Goal: Navigation & Orientation: Find specific page/section

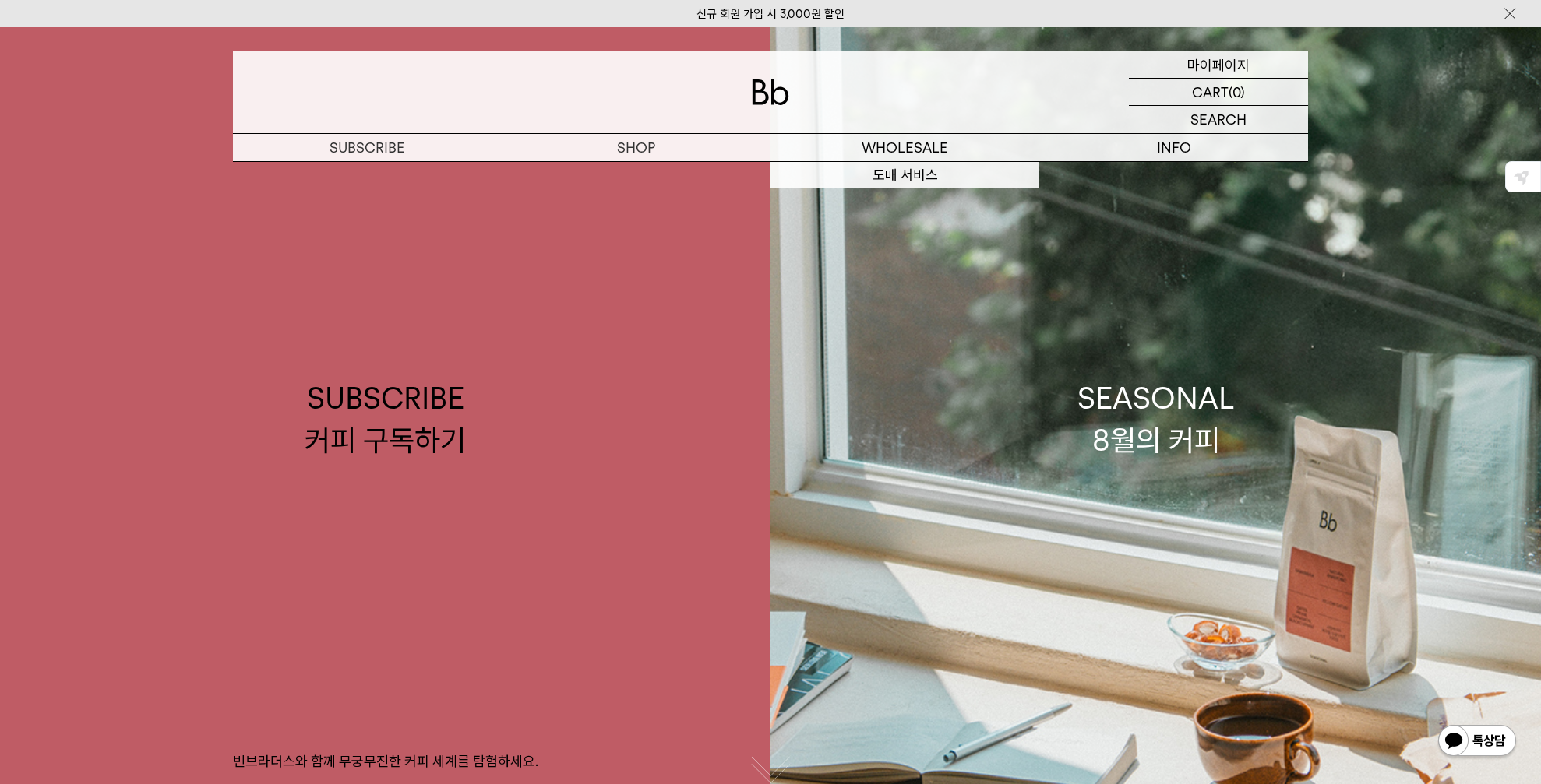
click at [1233, 52] on p "마이페이지" at bounding box center [1219, 64] width 63 height 27
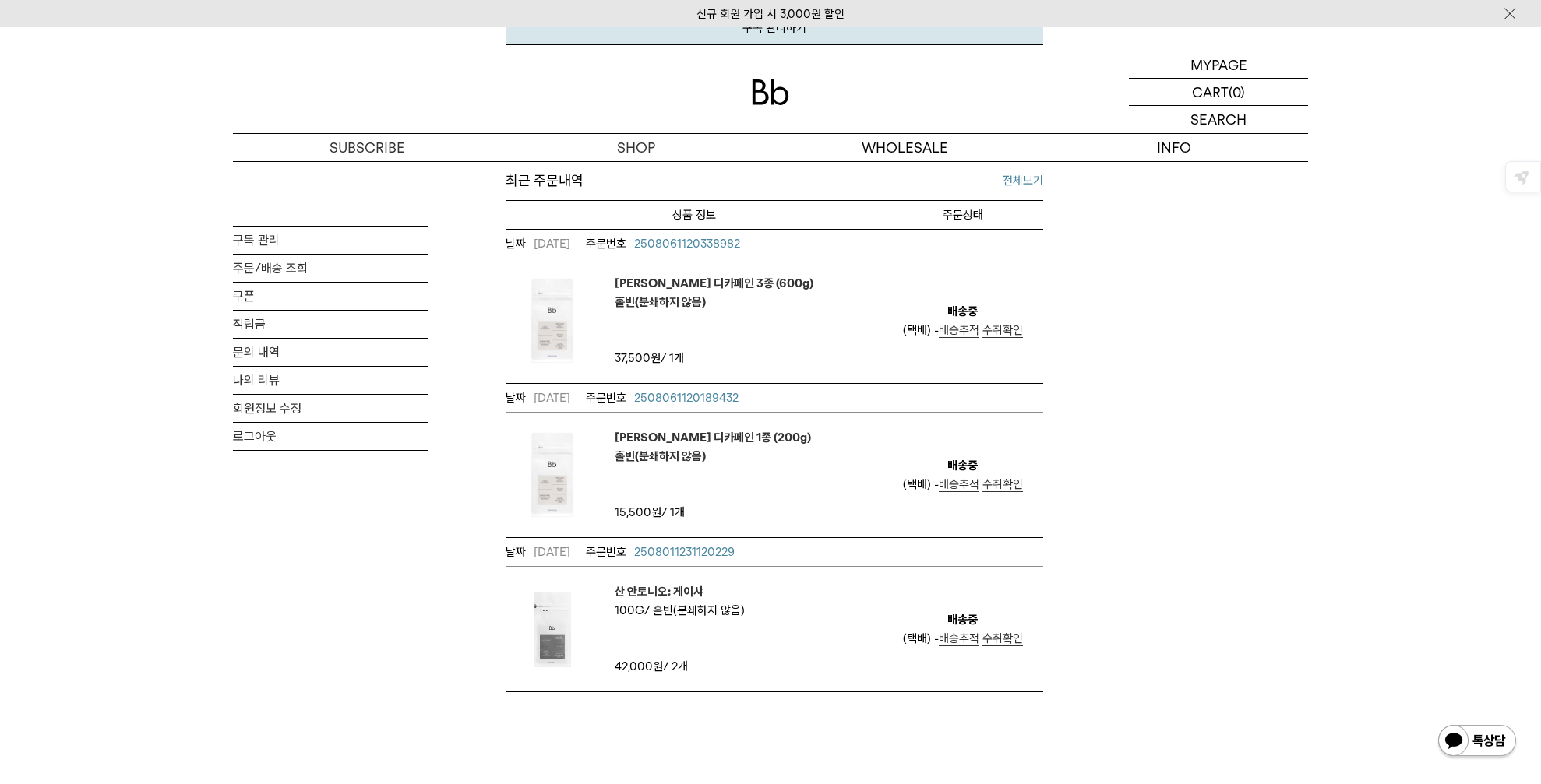
scroll to position [553, 0]
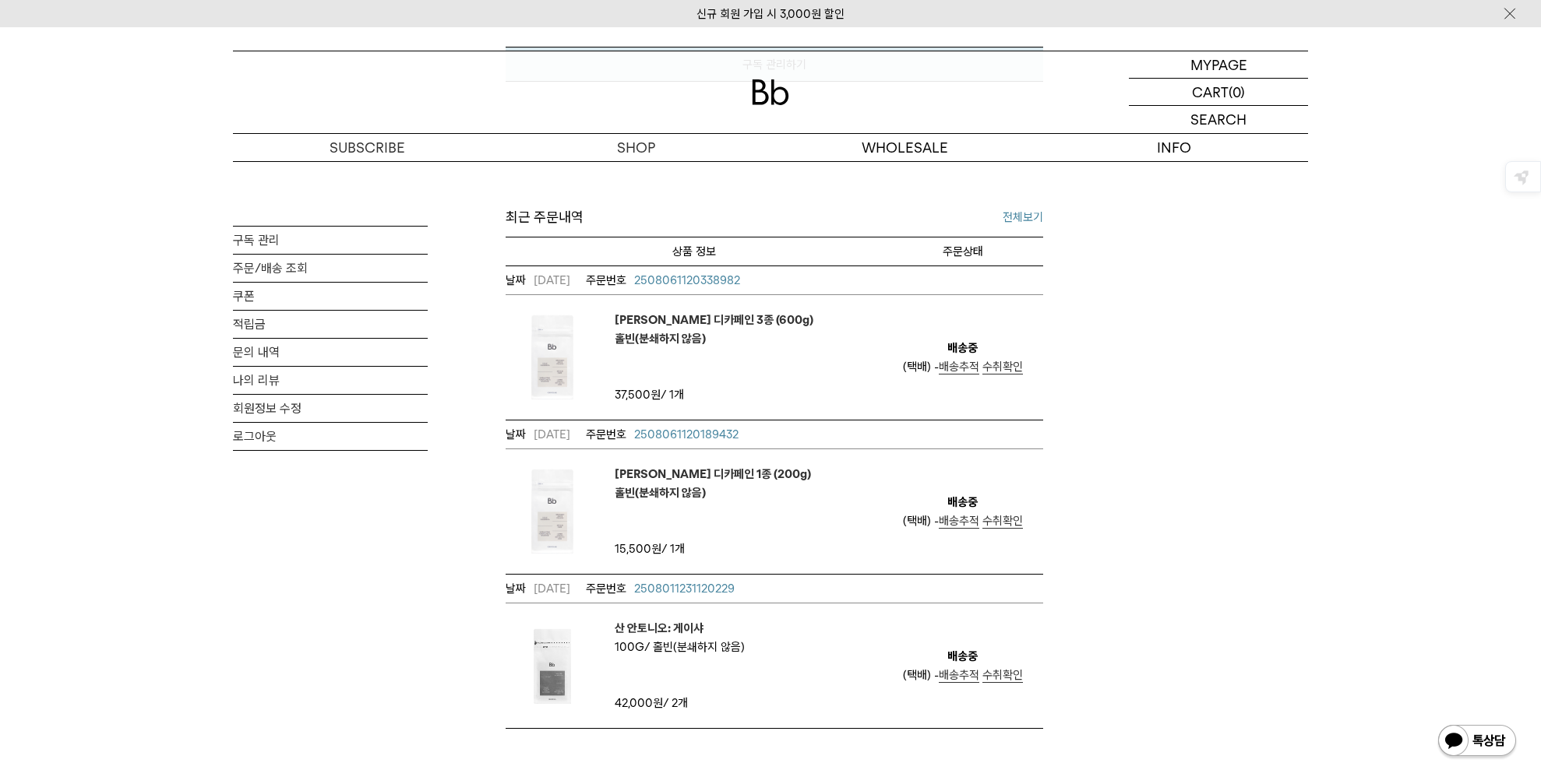
click at [771, 88] on img at bounding box center [770, 92] width 38 height 26
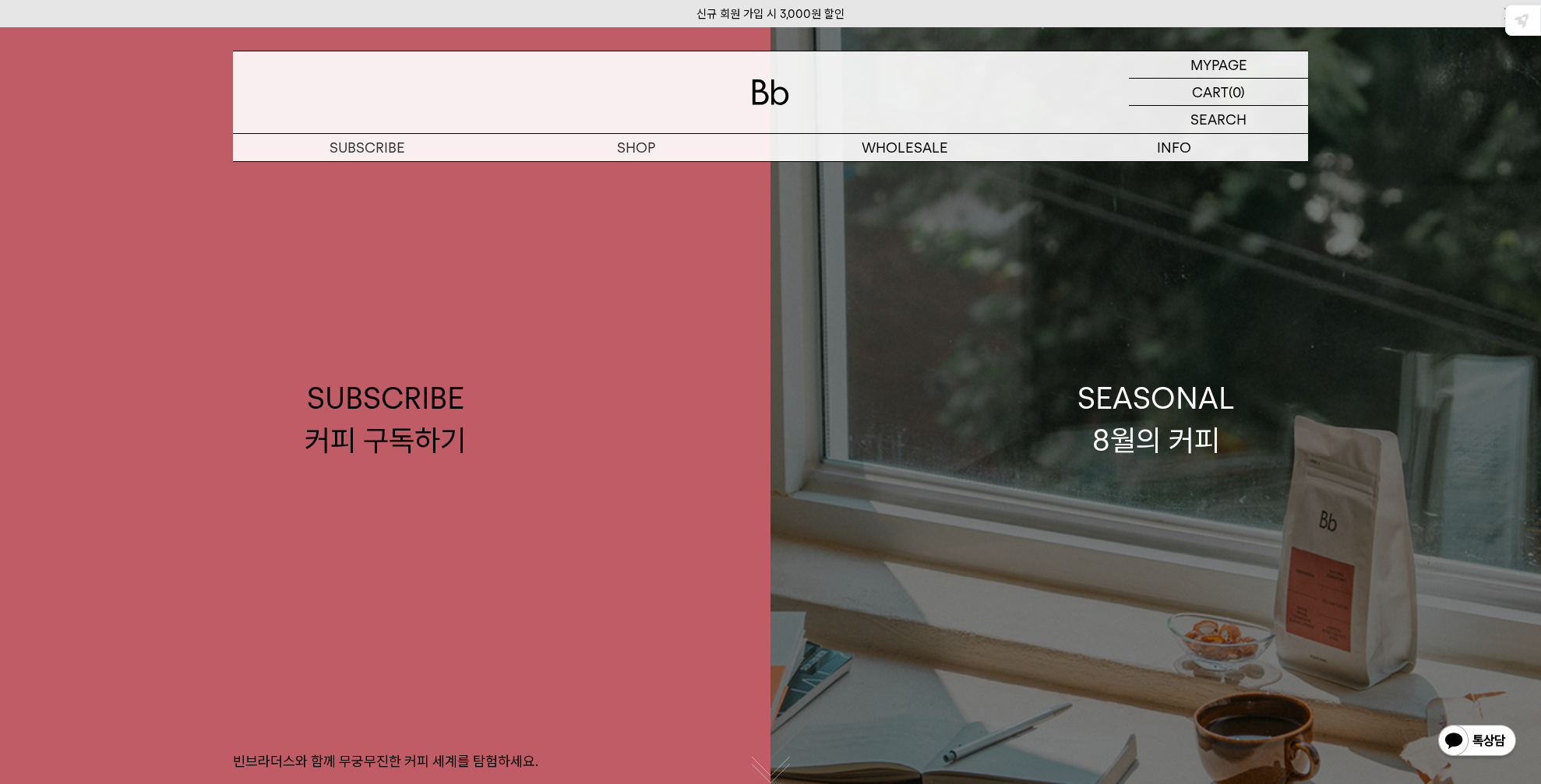
click at [1208, 427] on div "SEASONAL 8월의 커피" at bounding box center [1156, 419] width 157 height 83
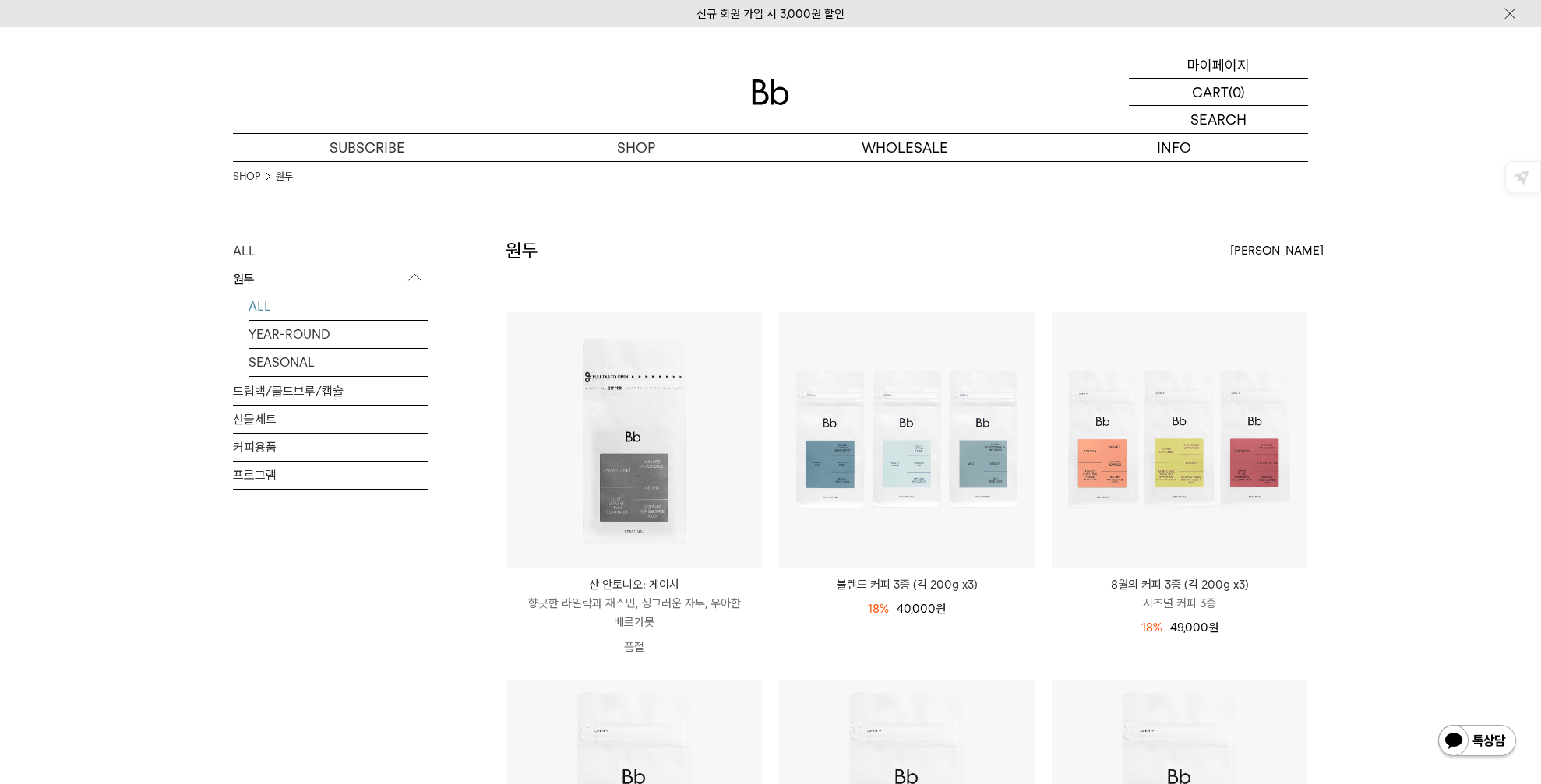
click at [1220, 70] on p "마이페이지" at bounding box center [1219, 64] width 63 height 27
